Goal: Task Accomplishment & Management: Manage account settings

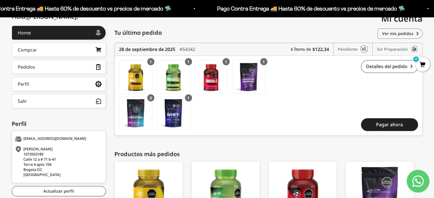
scroll to position [63, 0]
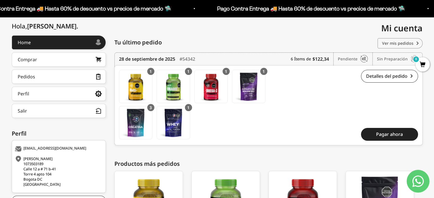
click at [394, 41] on link "Ver mis pedidos" at bounding box center [400, 43] width 45 height 10
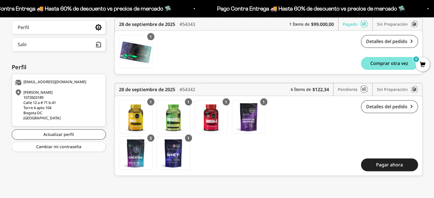
scroll to position [129, 0]
click at [102, 134] on link "Actualizar perfil" at bounding box center [59, 135] width 94 height 10
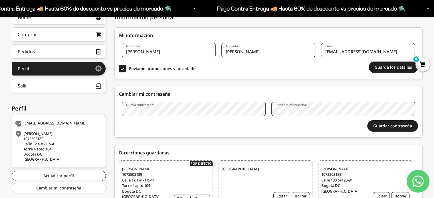
scroll to position [59, 0]
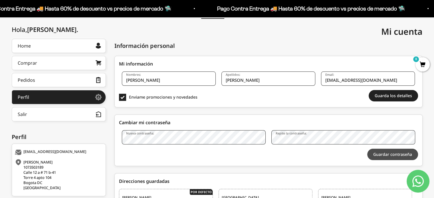
drag, startPoint x: 389, startPoint y: 148, endPoint x: 389, endPoint y: 151, distance: 3.1
click at [389, 148] on div "Nueva contraseña: Repite la contraseña: Guardar contraseña Vas a reiniciar sesi…" at bounding box center [268, 146] width 299 height 33
click at [389, 152] on button "Guardar contraseña" at bounding box center [392, 154] width 51 height 11
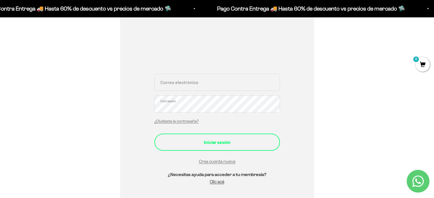
scroll to position [86, 0]
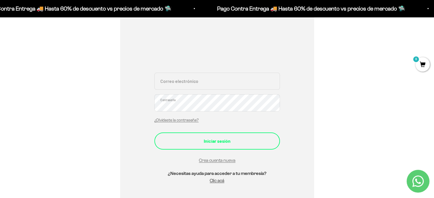
type input "[EMAIL_ADDRESS][DOMAIN_NAME]"
click at [211, 144] on div "Iniciar sesión" at bounding box center [217, 141] width 103 height 7
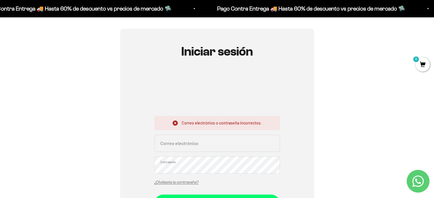
scroll to position [86, 0]
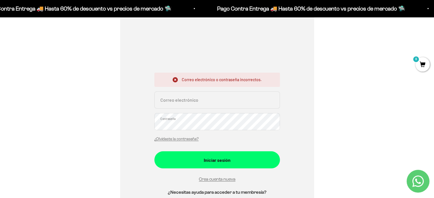
type input "[EMAIL_ADDRESS][DOMAIN_NAME]"
click at [184, 142] on div "¿Olvidaste la contraseña?" at bounding box center [176, 138] width 44 height 7
click at [186, 140] on link "¿Olvidaste la contraseña?" at bounding box center [176, 139] width 44 height 4
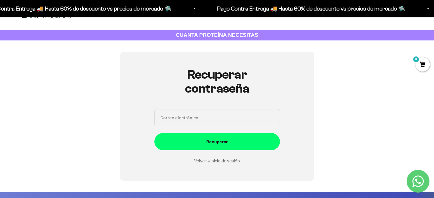
scroll to position [0, 0]
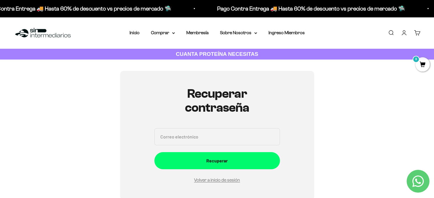
click at [206, 133] on input "Correo electrónico" at bounding box center [217, 136] width 126 height 17
type input "[EMAIL_ADDRESS][DOMAIN_NAME]"
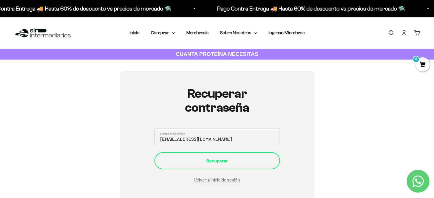
click at [219, 158] on div "Recuperar" at bounding box center [217, 160] width 103 height 7
